Goal: Task Accomplishment & Management: Manage account settings

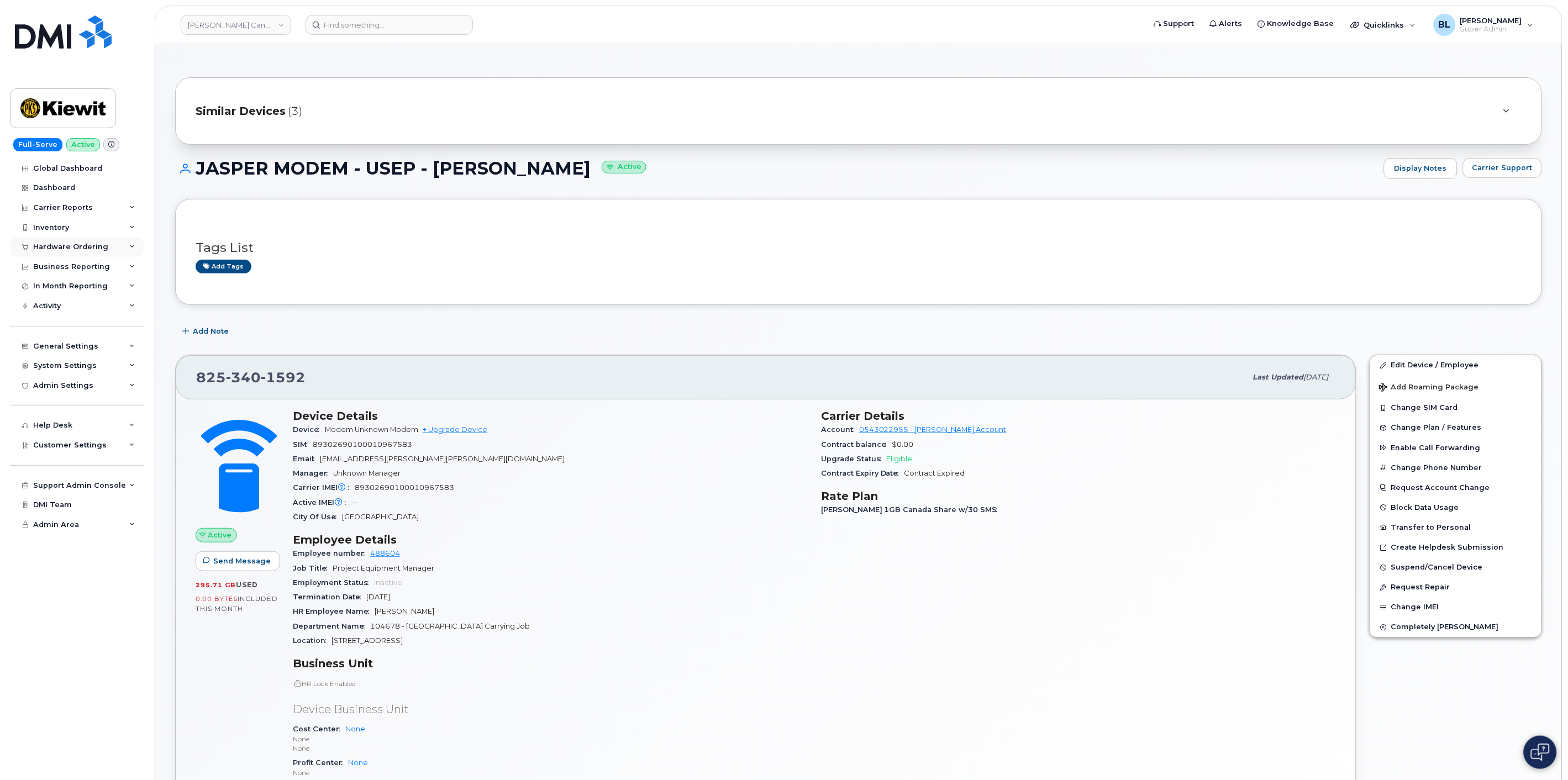
click at [85, 246] on div "Hardware Ordering" at bounding box center [71, 247] width 75 height 9
click at [97, 209] on div "Carrier Reports" at bounding box center [77, 208] width 134 height 20
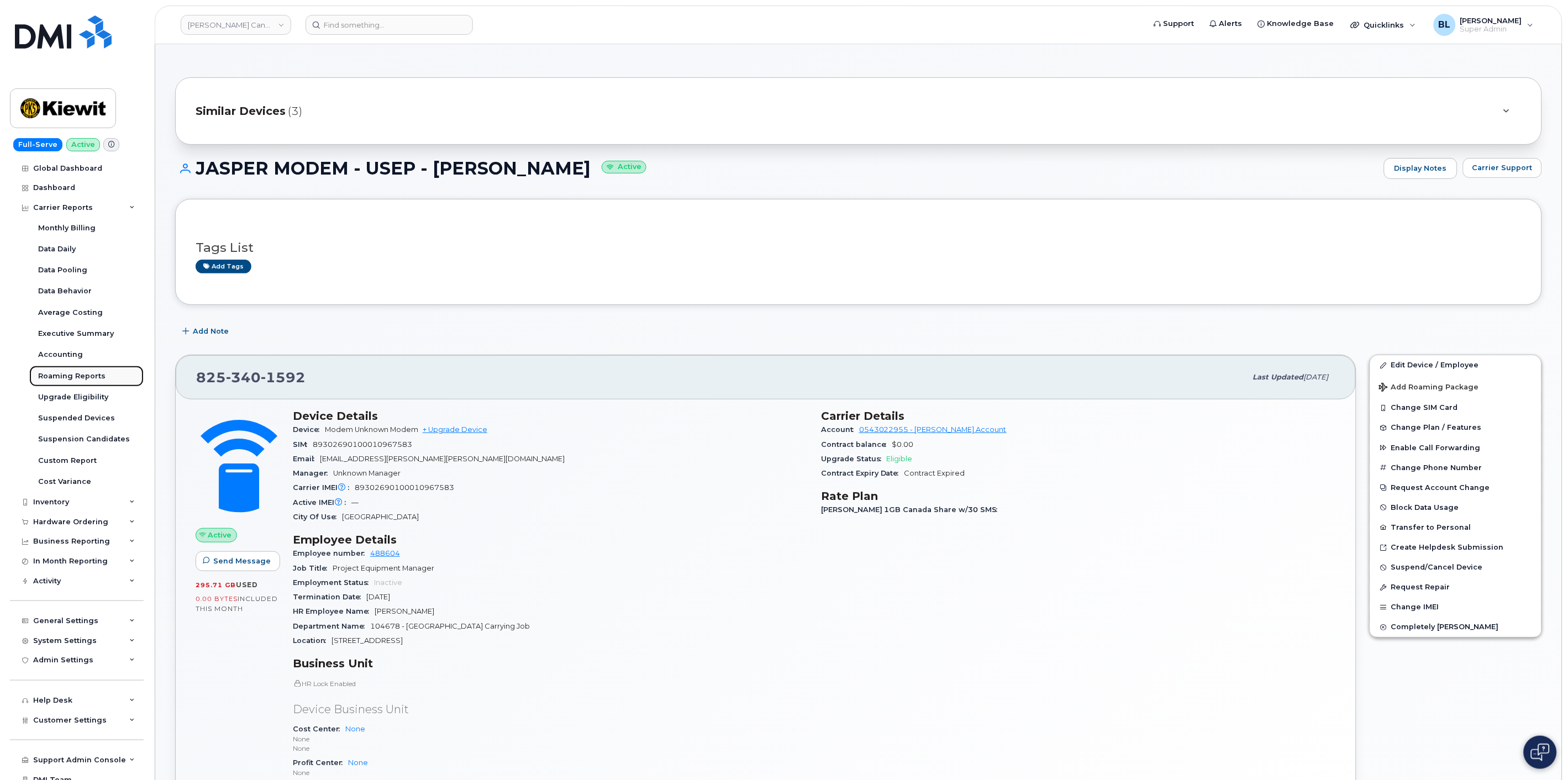
click at [96, 375] on div "Roaming Reports" at bounding box center [72, 376] width 67 height 10
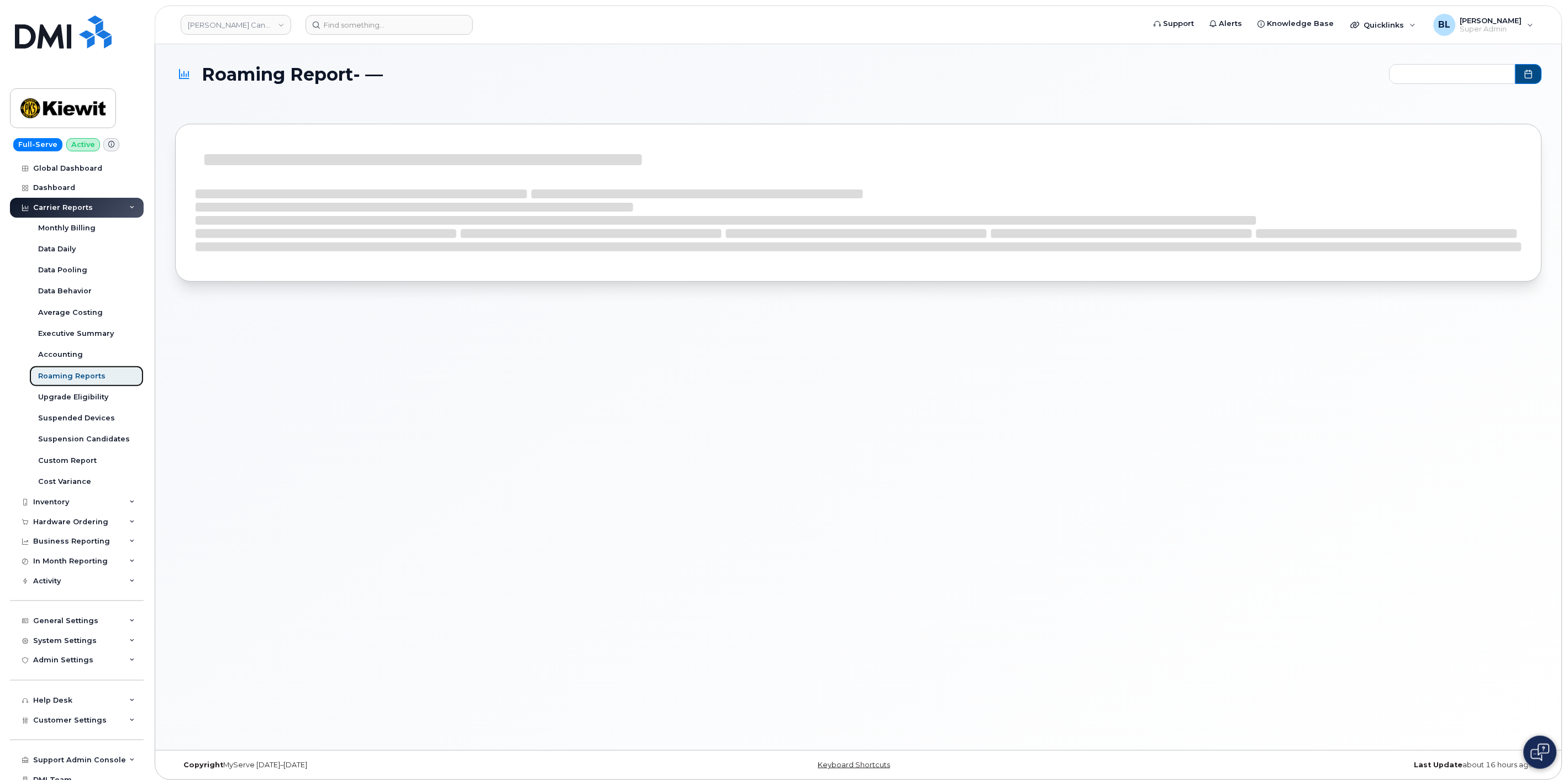
type input "2024-09 - 2025-08"
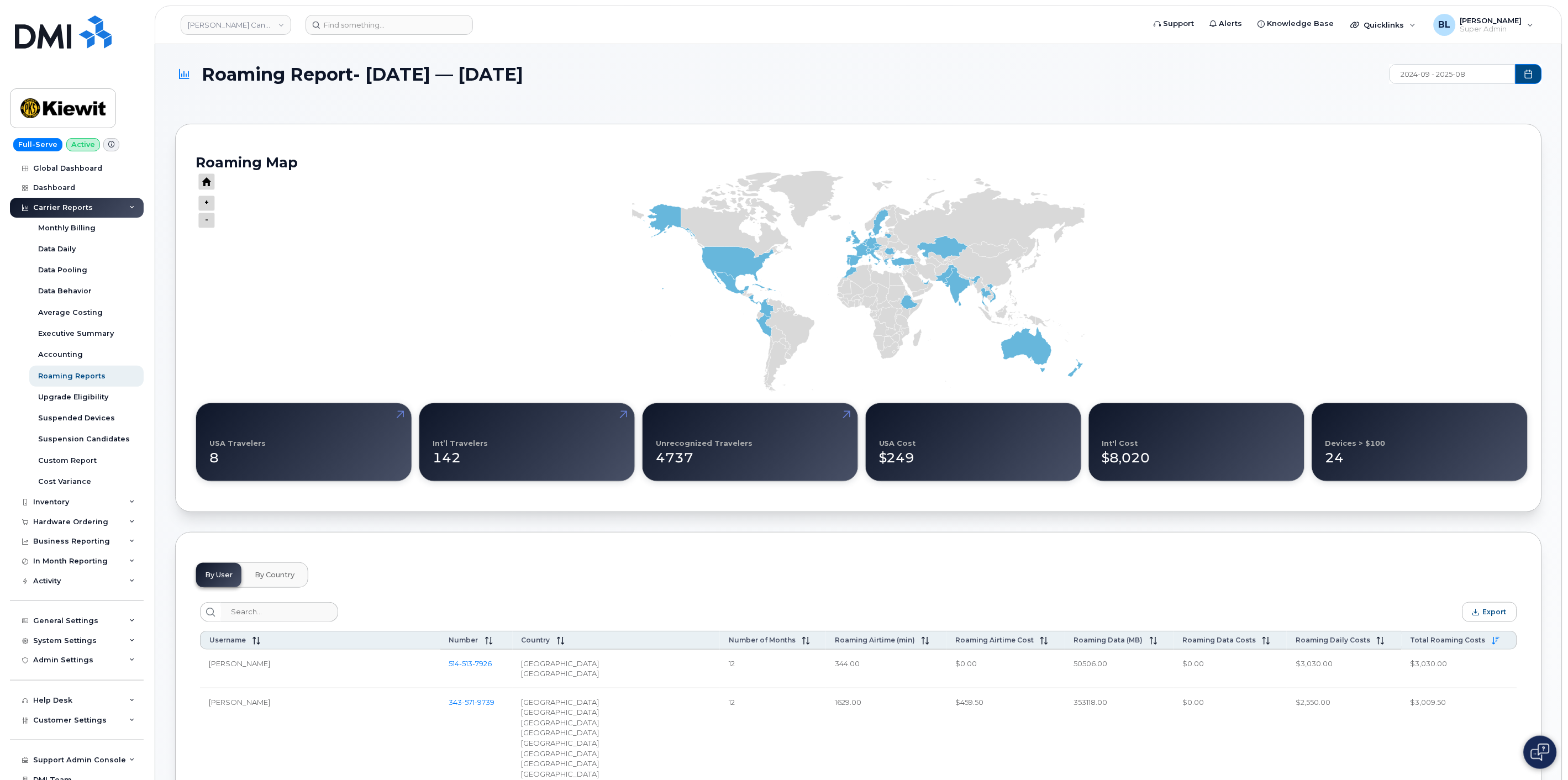
drag, startPoint x: 1495, startPoint y: 611, endPoint x: 1451, endPoint y: 603, distance: 44.7
click at [1495, 611] on span "Export" at bounding box center [1495, 612] width 24 height 8
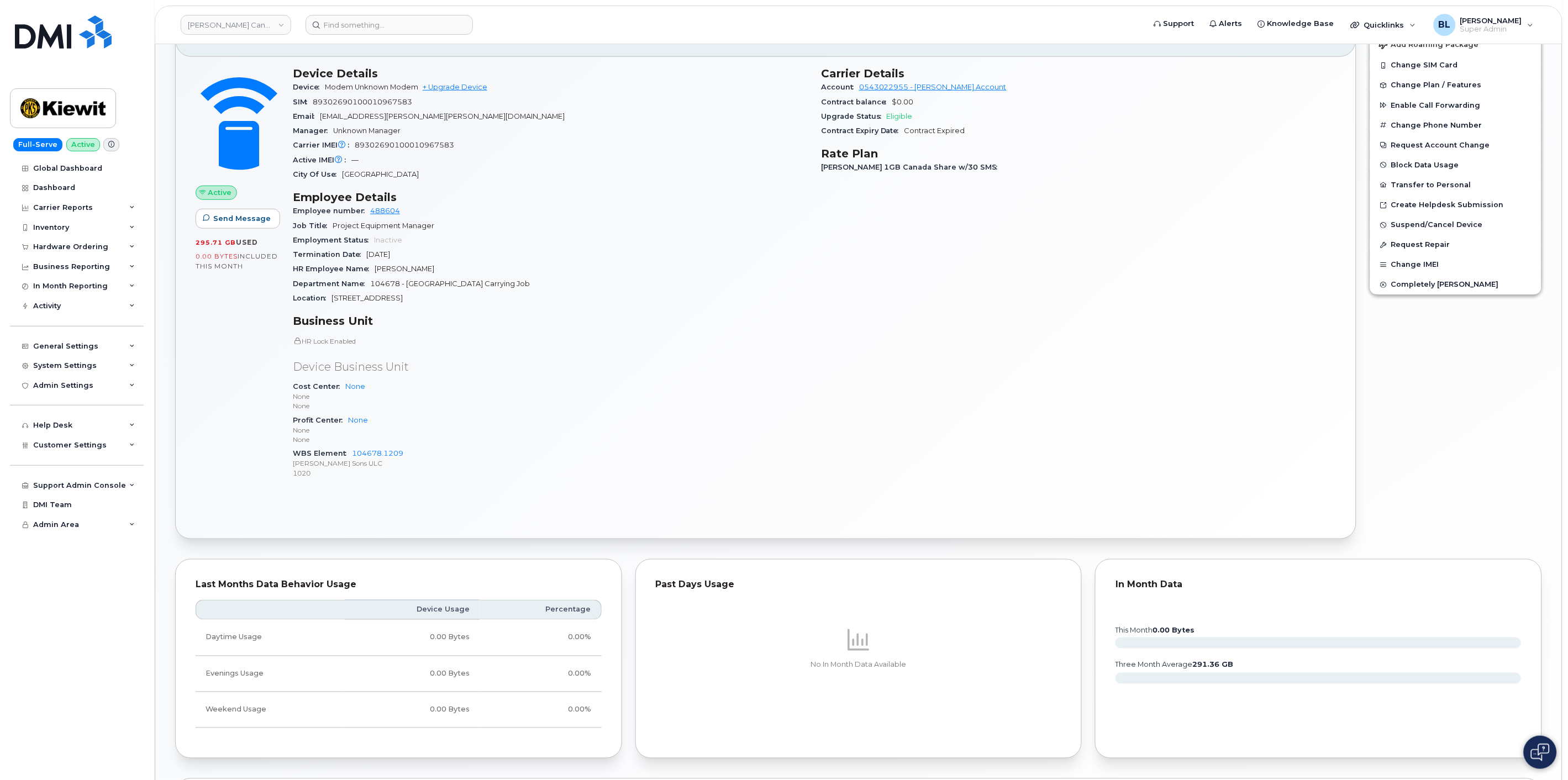
scroll to position [491, 0]
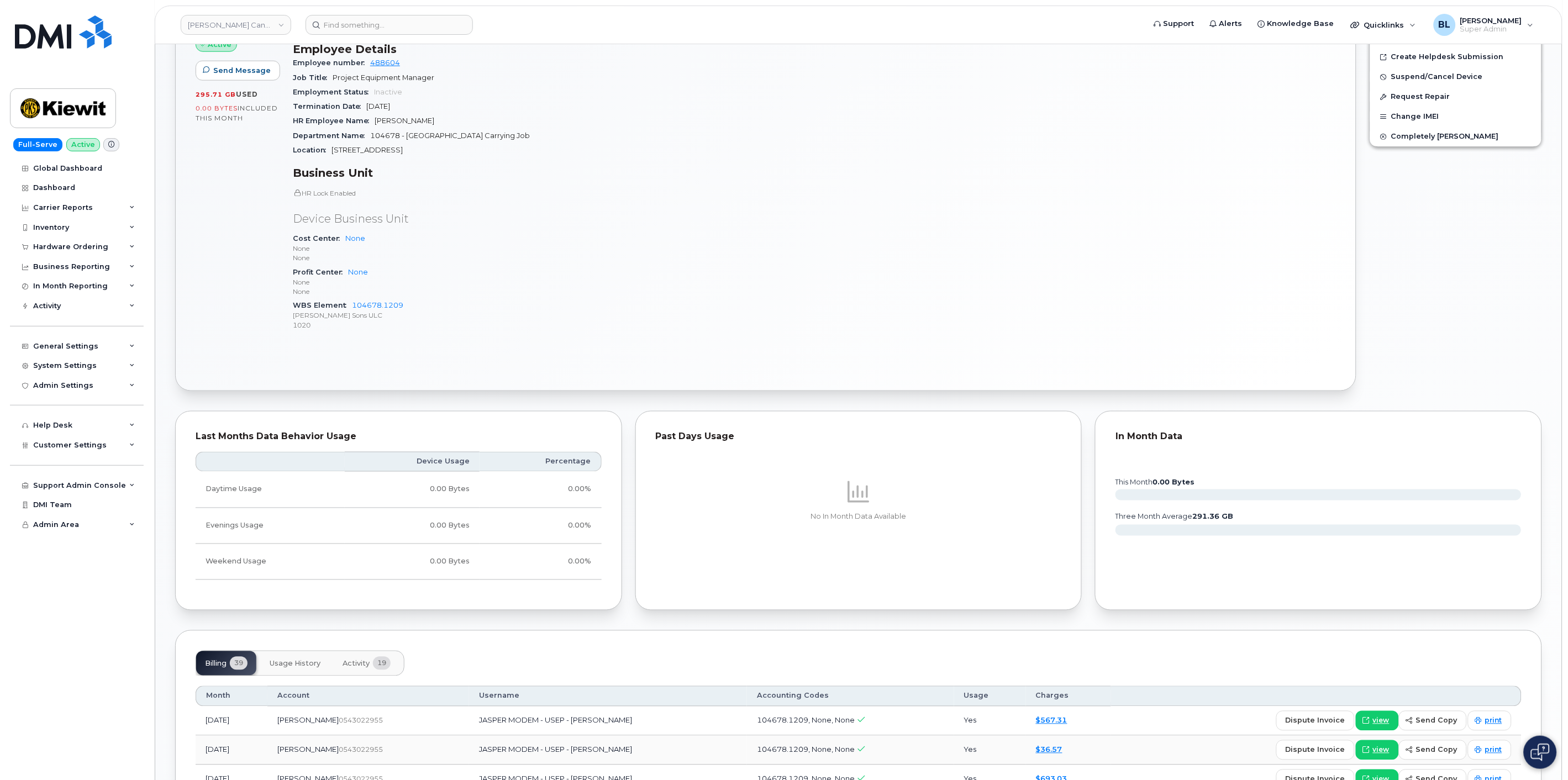
click at [297, 664] on span "Usage History" at bounding box center [295, 664] width 51 height 9
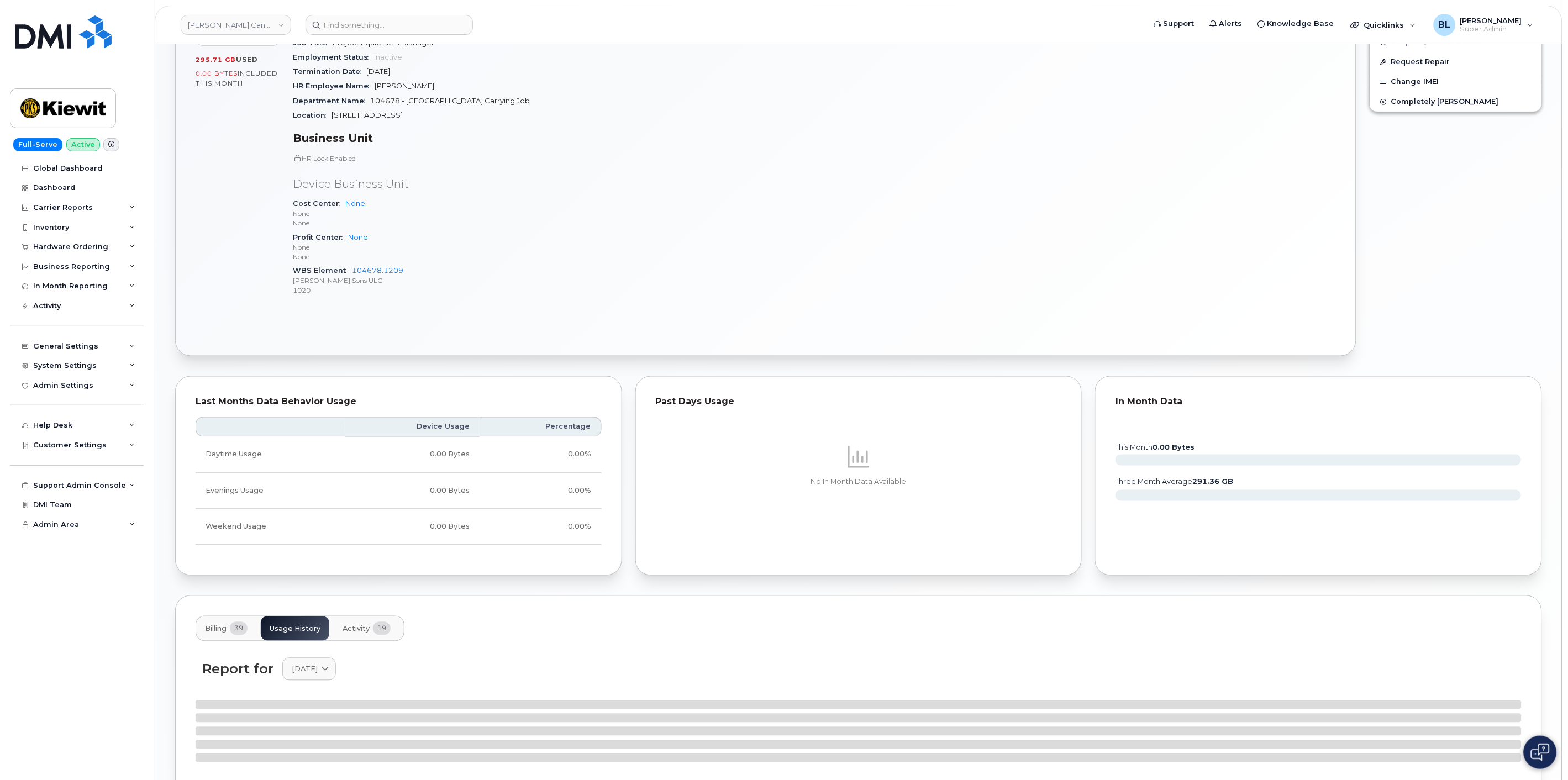
scroll to position [781, 0]
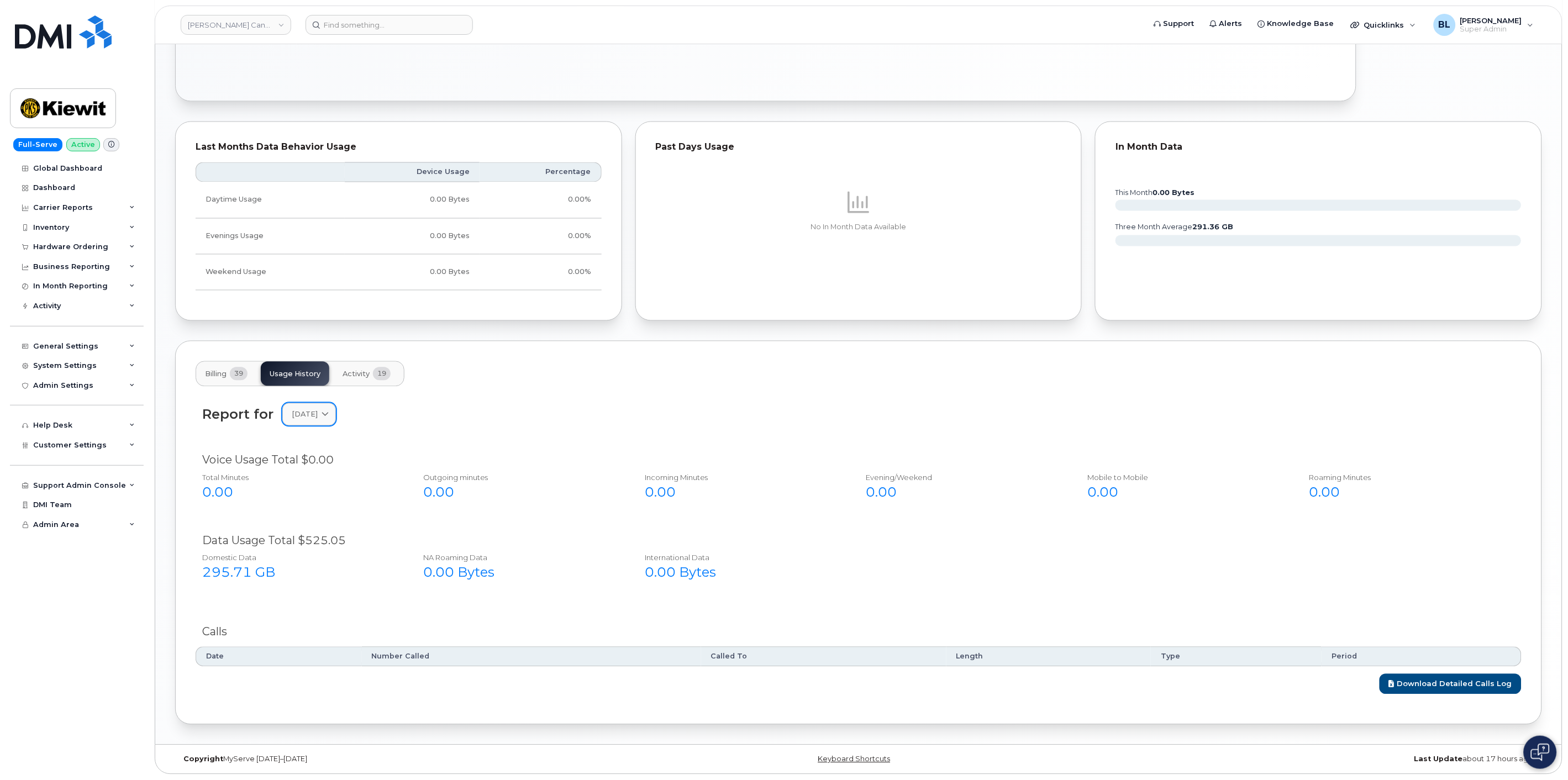
click at [329, 414] on icon at bounding box center [325, 414] width 7 height 7
click at [325, 591] on div "June" at bounding box center [334, 600] width 100 height 18
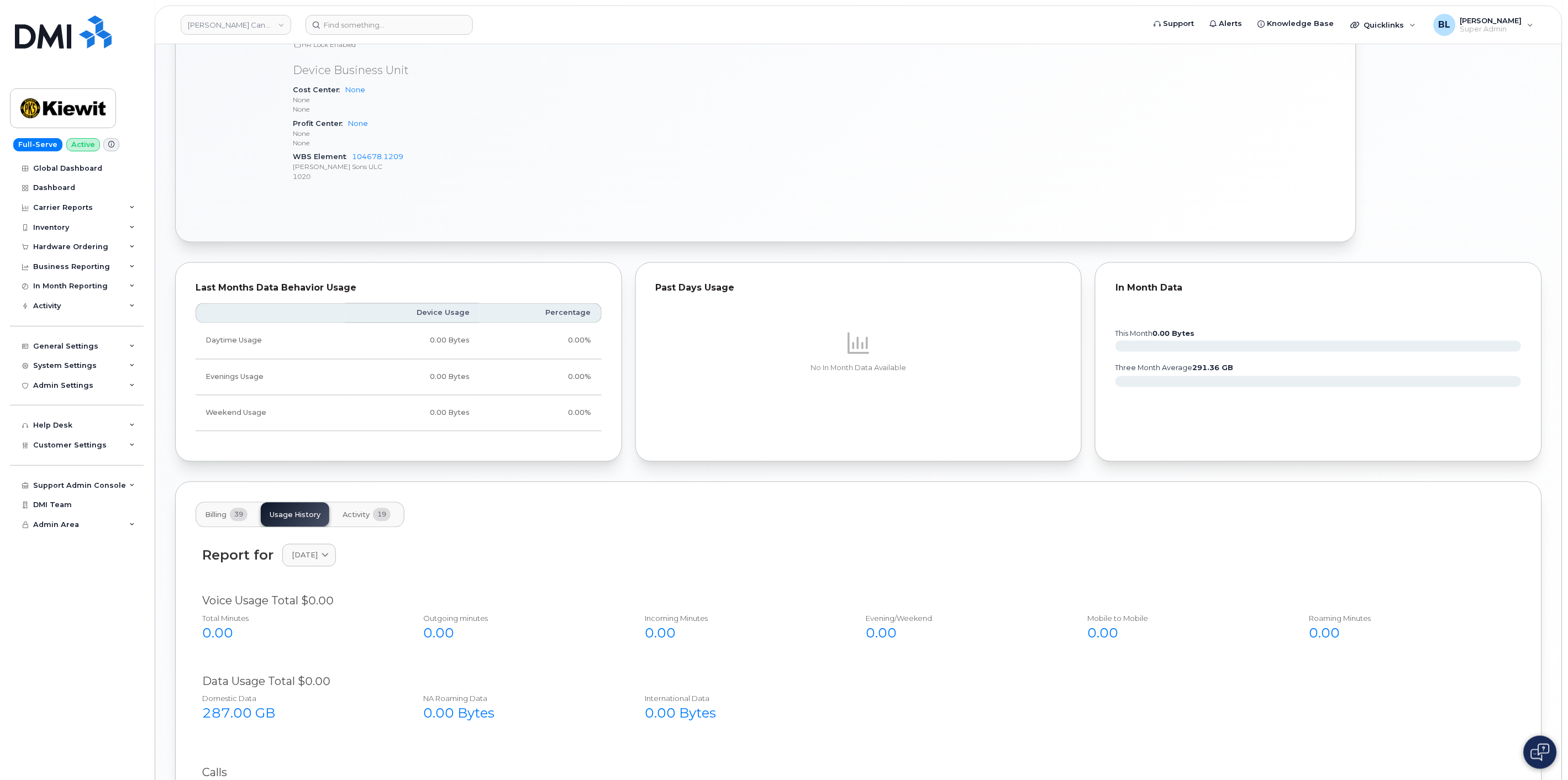
scroll to position [616, 0]
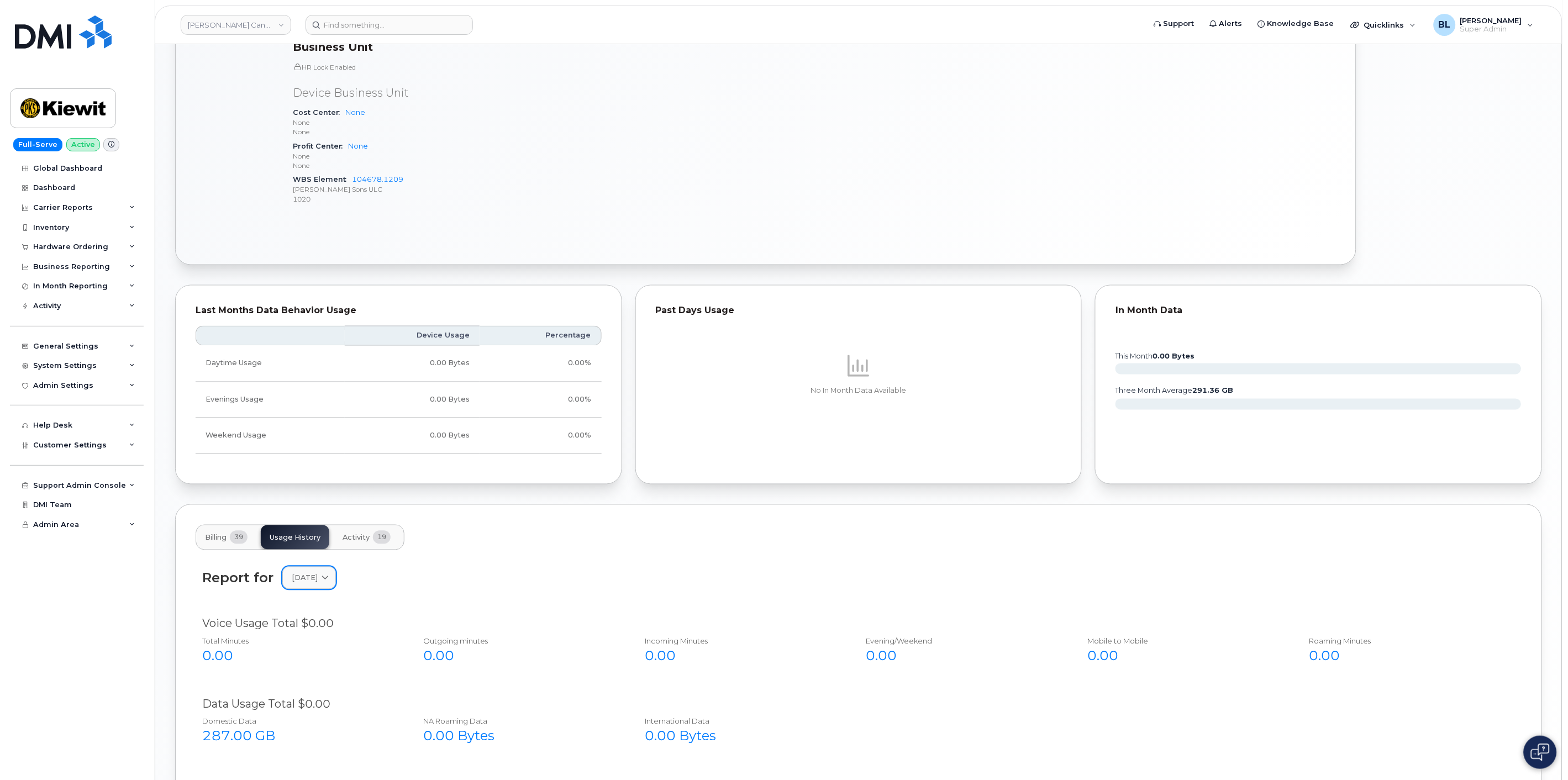
click at [304, 579] on span "June 2025" at bounding box center [305, 578] width 26 height 10
click at [322, 593] on div "Report for March 2025 2025 July June May April March February January 2024 Dece…" at bounding box center [859, 585] width 1326 height 50
click at [300, 578] on span "March 2025" at bounding box center [305, 578] width 26 height 10
click at [310, 696] on div "July" at bounding box center [334, 706] width 100 height 18
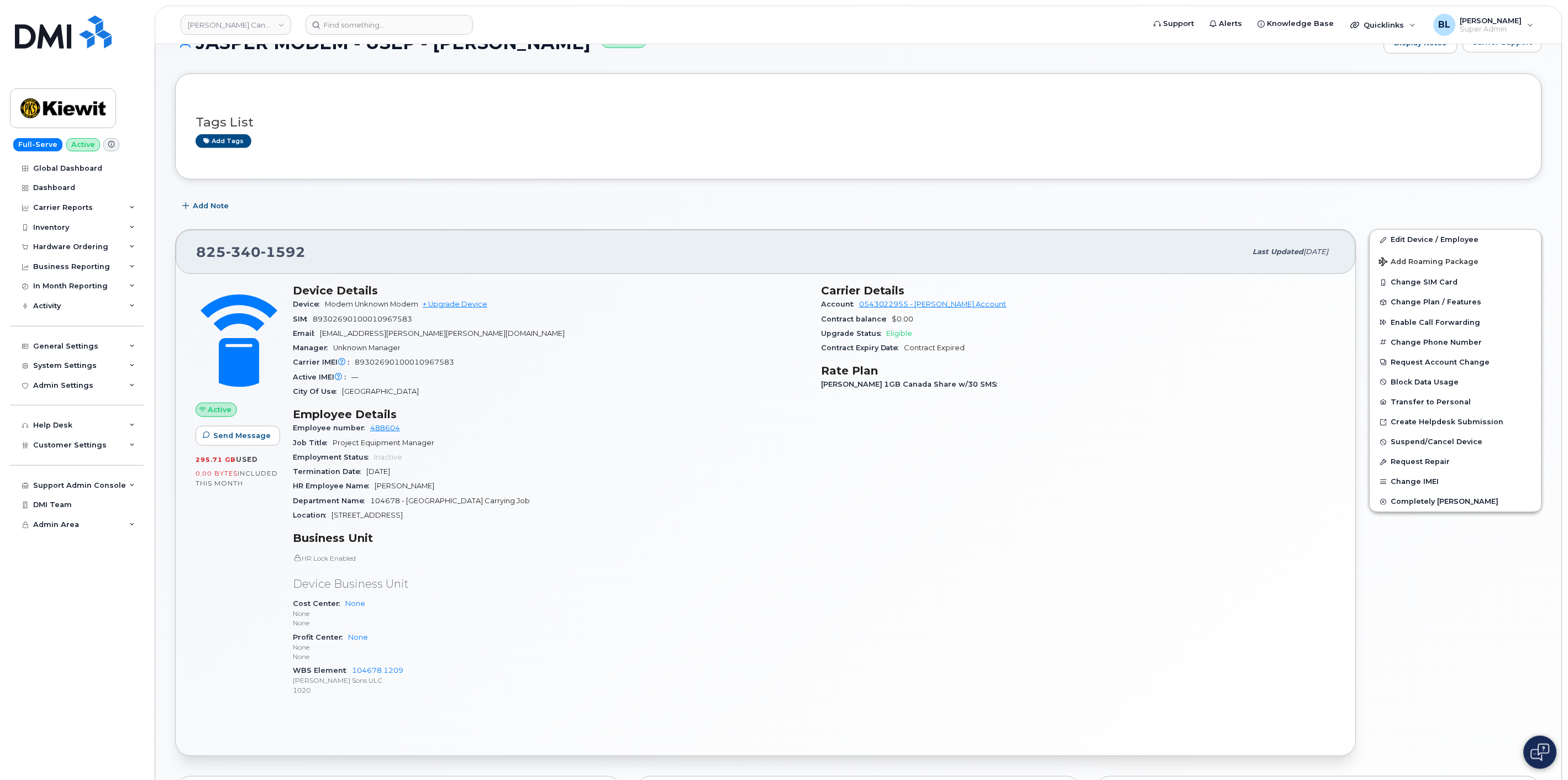
scroll to position [0, 0]
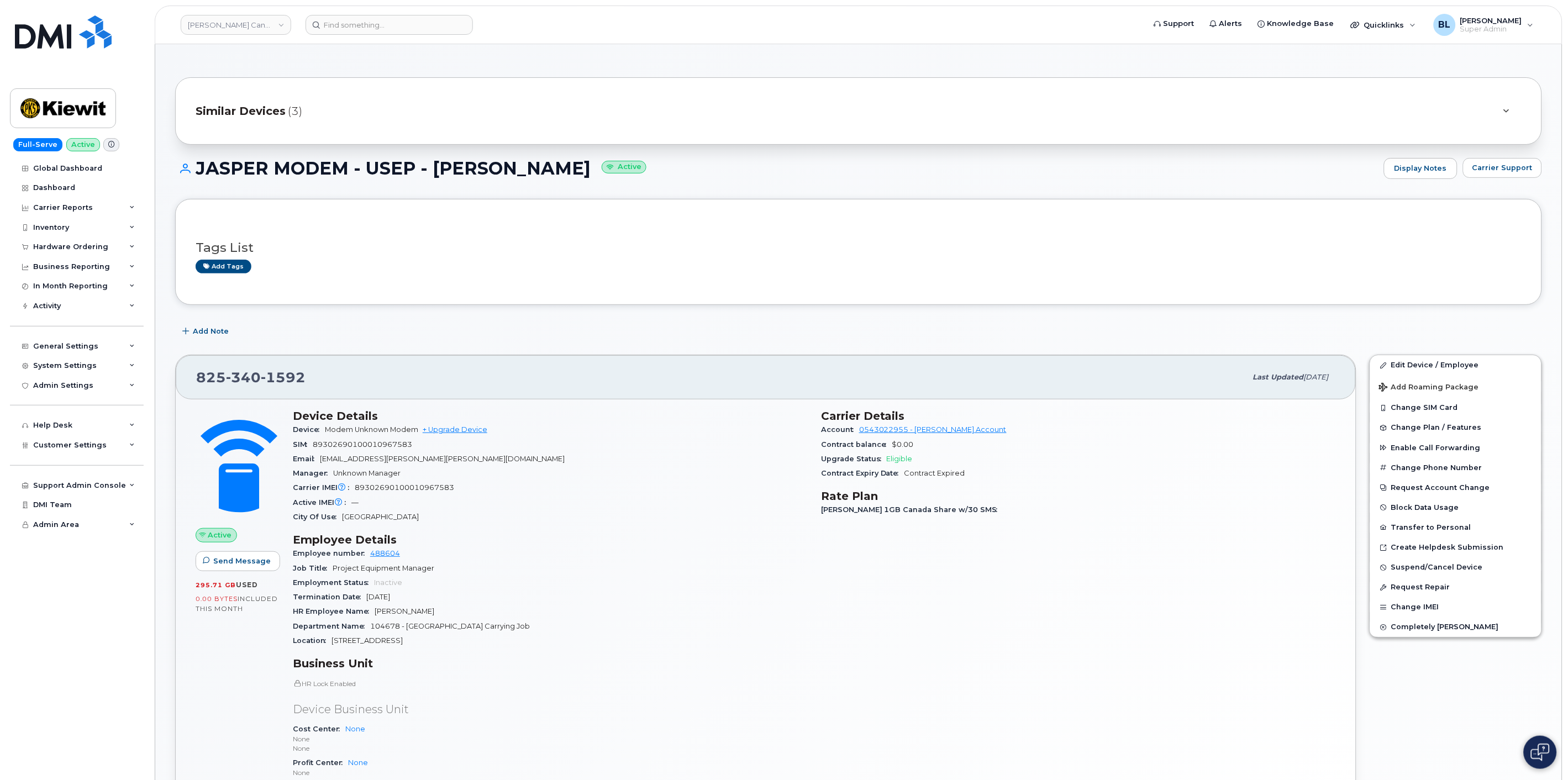
click at [480, 102] on div "Similar Devices (3)" at bounding box center [843, 110] width 1295 height 27
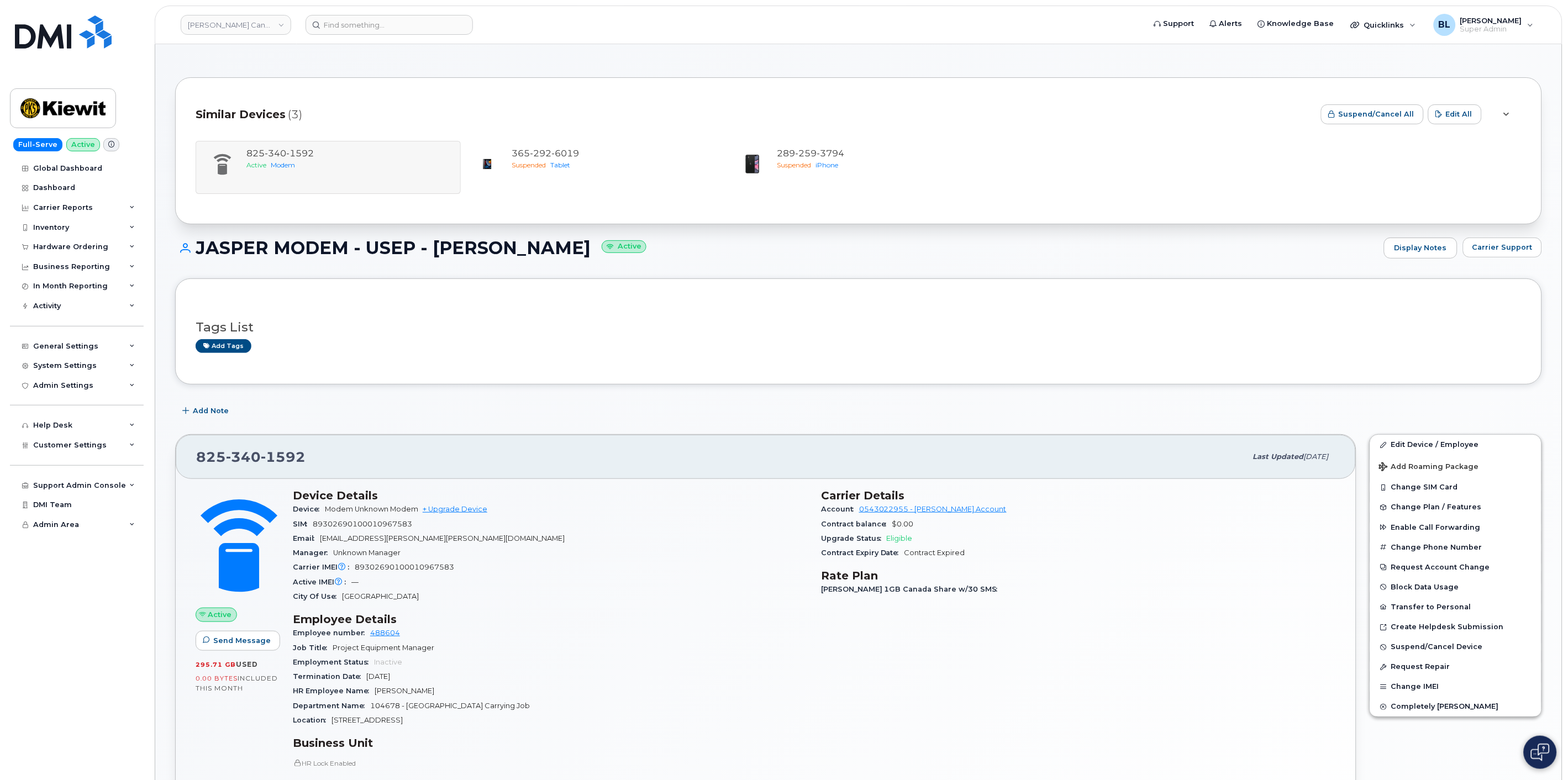
click at [480, 102] on div "Similar Devices (3)" at bounding box center [754, 114] width 1117 height 33
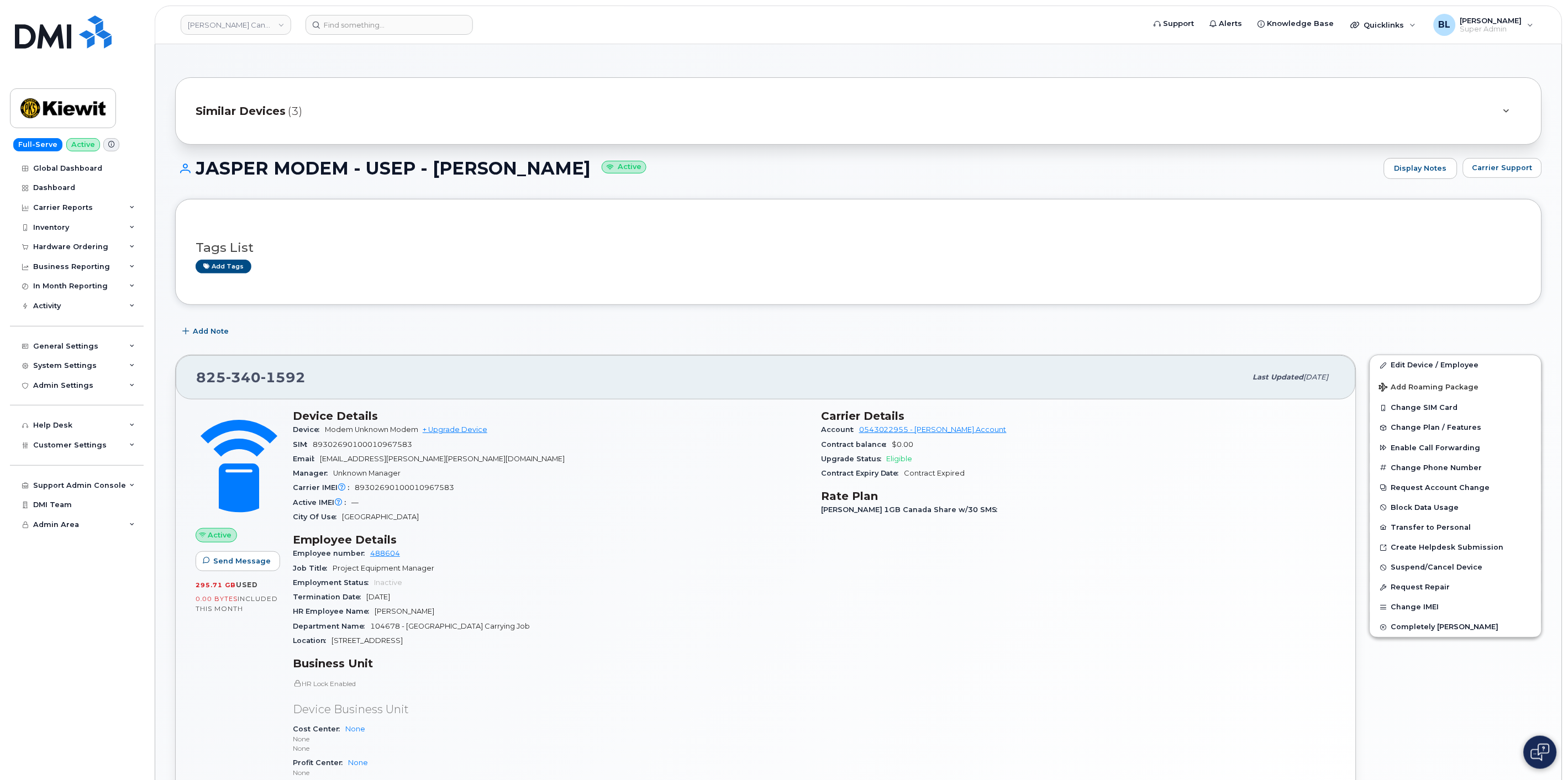
click at [604, 509] on section "Device Details Device Modem Unknown Modem + Upgrade Device SIM 8930269010001096…" at bounding box center [550, 467] width 515 height 115
drag, startPoint x: 1125, startPoint y: 145, endPoint x: 1121, endPoint y: 155, distance: 10.8
click at [1121, 155] on div "Similar Devices (3) JASPER MODEM - USEP - Omer AlOmari Active Display Notes Car…" at bounding box center [858, 785] width 1406 height 1481
